Goal: Information Seeking & Learning: Learn about a topic

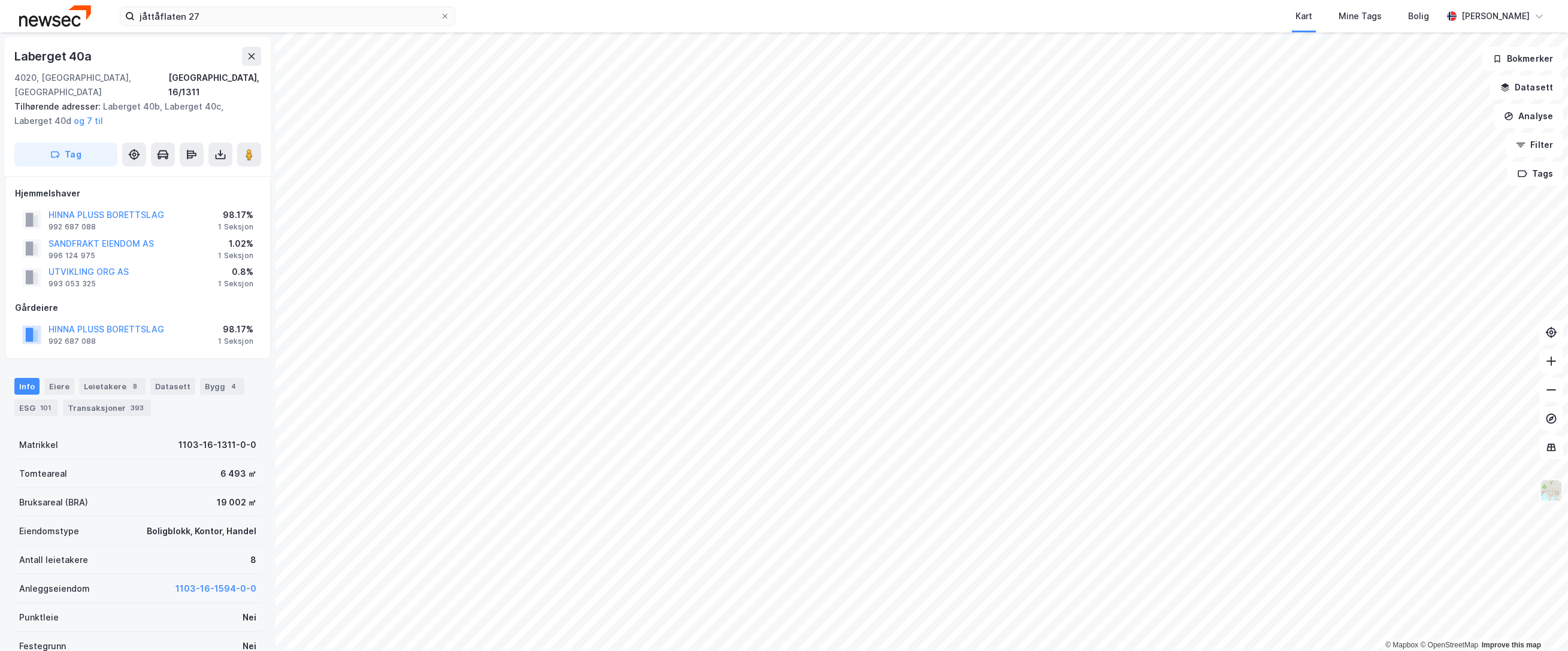
click at [1549, 495] on img at bounding box center [1551, 490] width 22 height 22
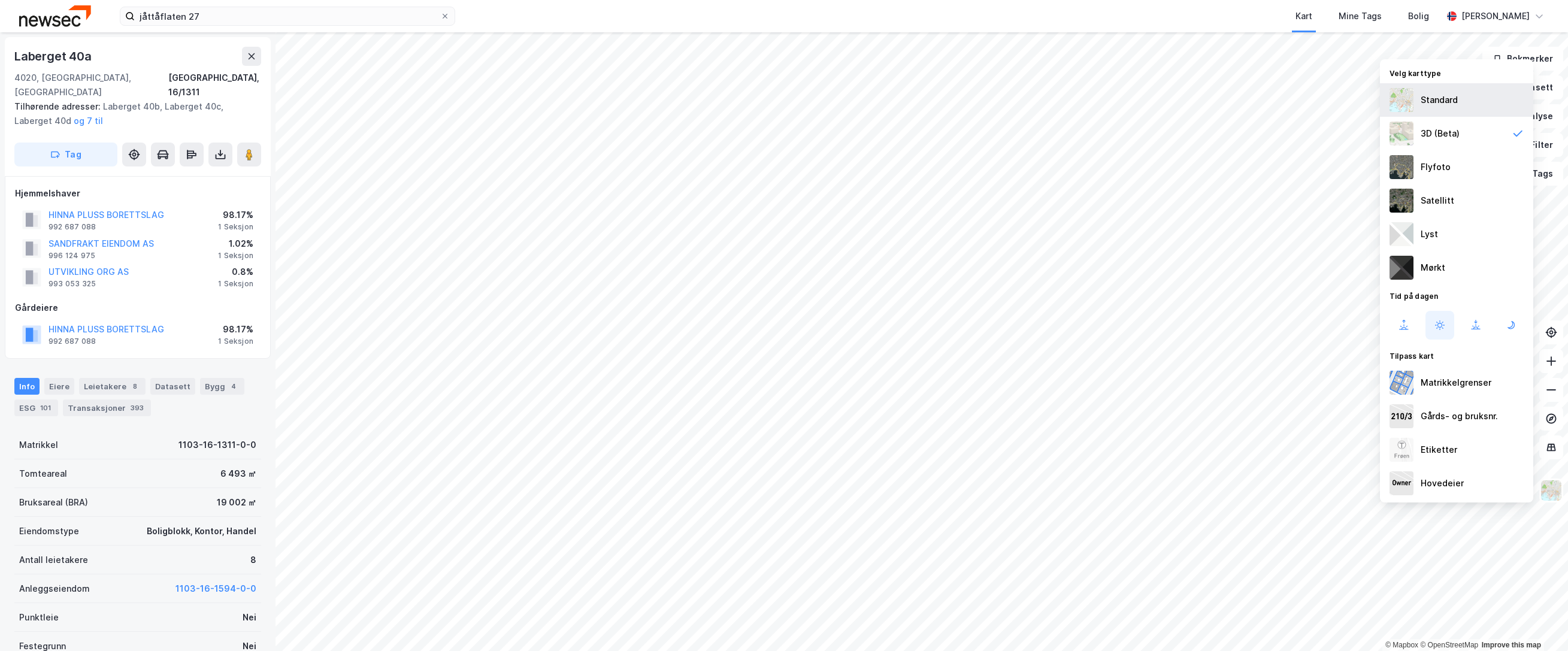
click at [1451, 103] on div "Standard" at bounding box center [1439, 100] width 37 height 14
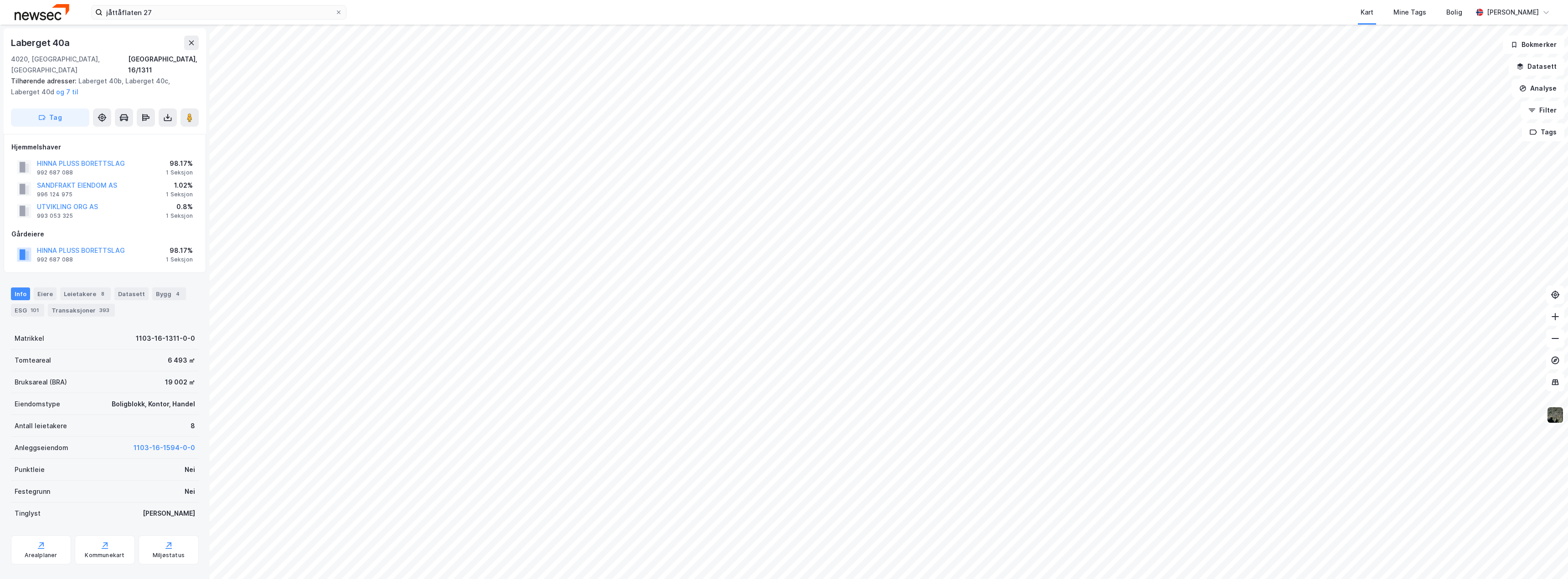
click at [1193, 418] on img at bounding box center [1555, 415] width 17 height 17
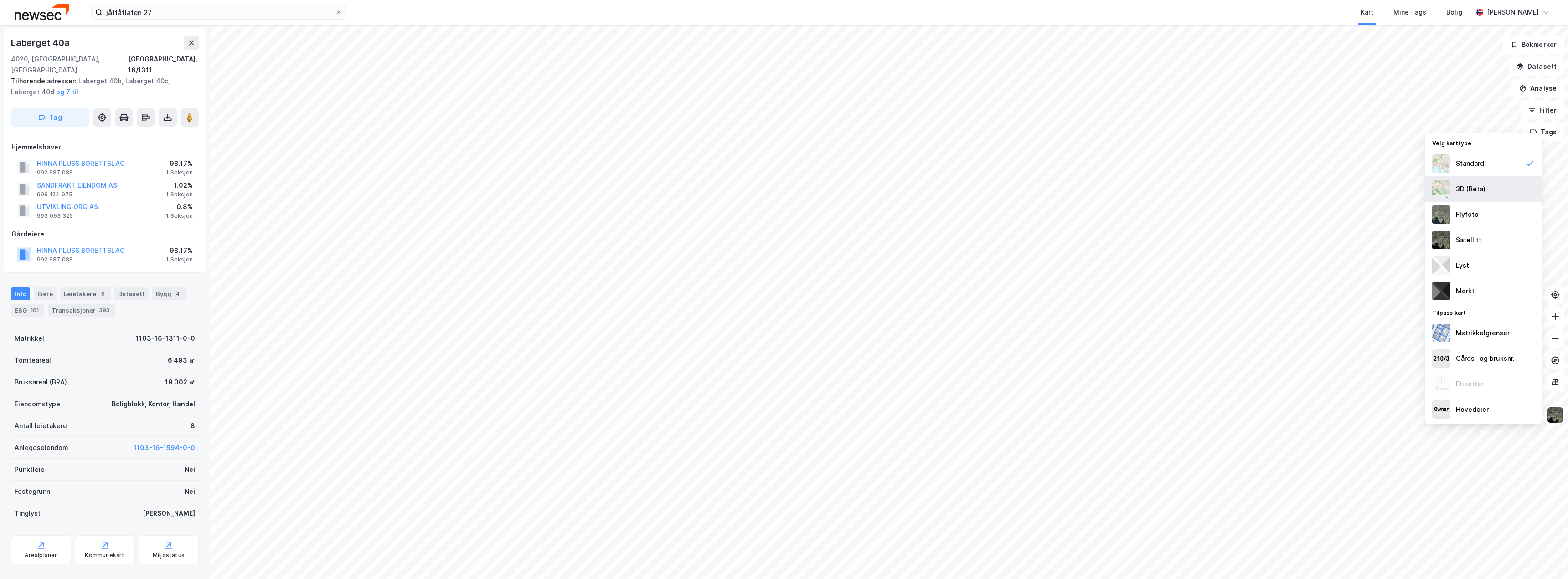
click at [1193, 192] on div "3D (Beta)" at bounding box center [1471, 189] width 30 height 11
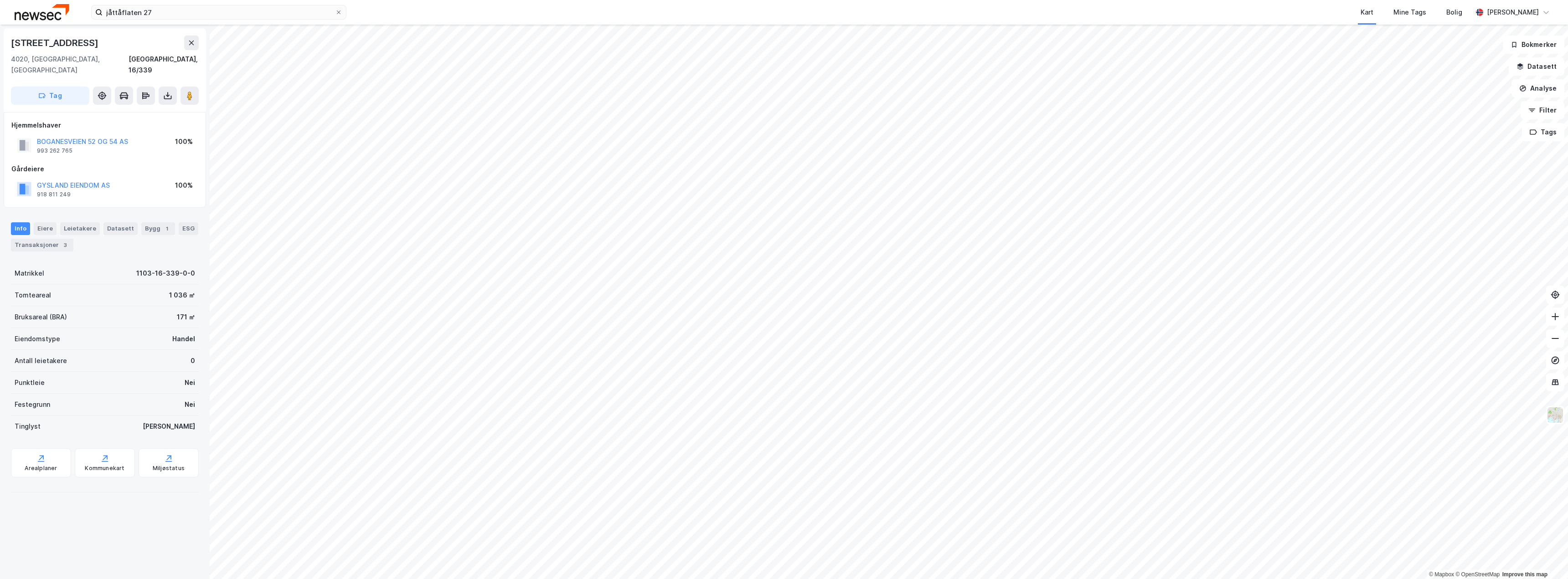
click at [241, 494] on html "jåttåflaten 27 Kart Mine Tags Bolig [PERSON_NAME] © Mapbox © OpenStreetMap Impr…" at bounding box center [784, 290] width 1568 height 579
